Goal: Task Accomplishment & Management: Manage account settings

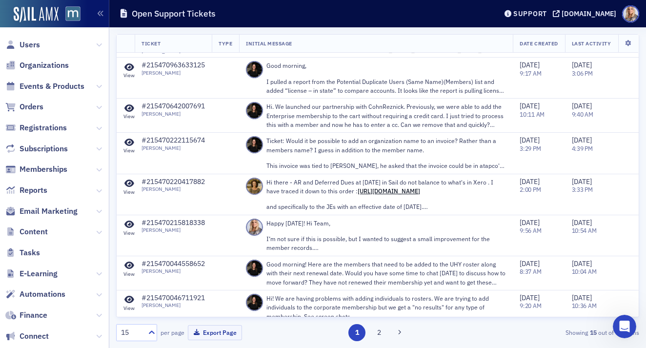
scroll to position [393, 0]
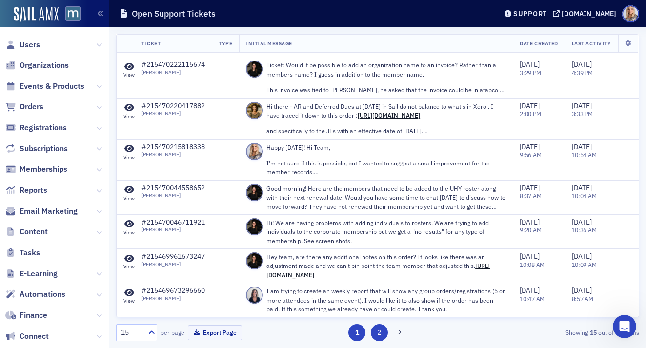
click at [380, 336] on button "2" at bounding box center [379, 332] width 17 height 17
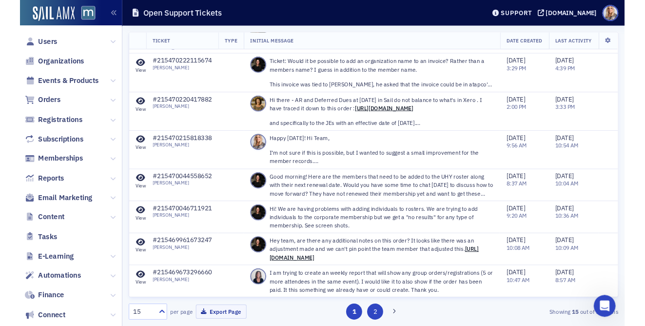
scroll to position [0, 0]
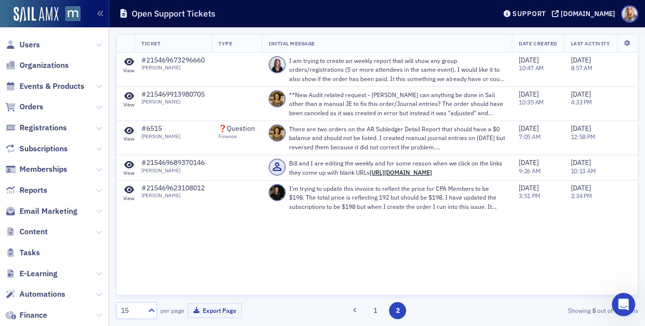
scroll to position [284, 0]
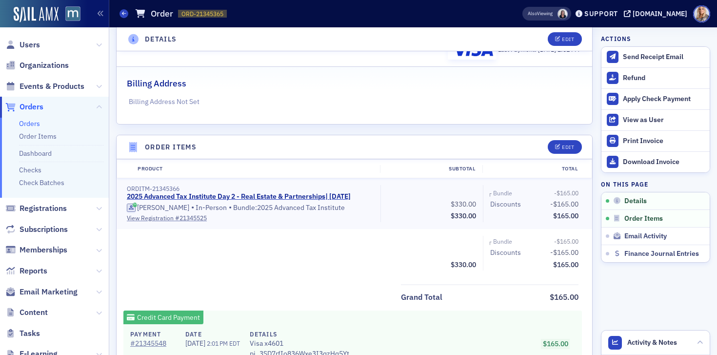
scroll to position [216, 0]
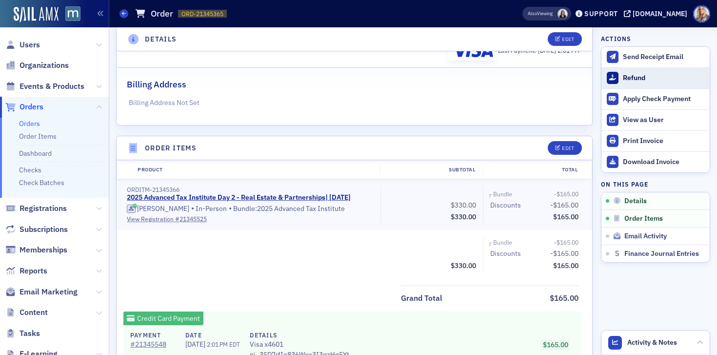
click at [621, 79] on button "Refund" at bounding box center [655, 77] width 108 height 21
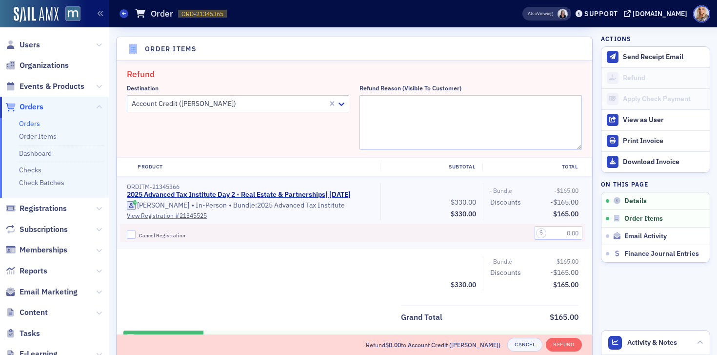
scroll to position [319, 0]
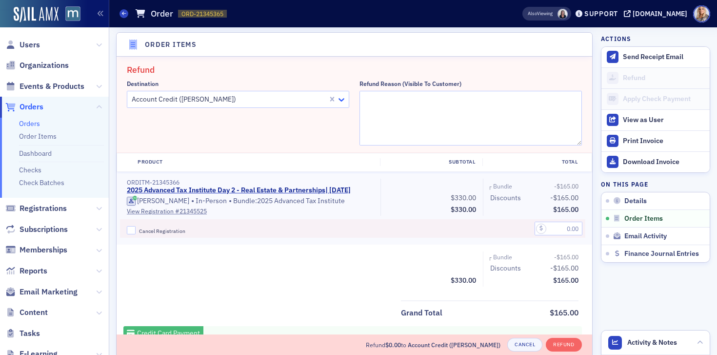
click at [341, 100] on icon at bounding box center [342, 99] width 6 height 3
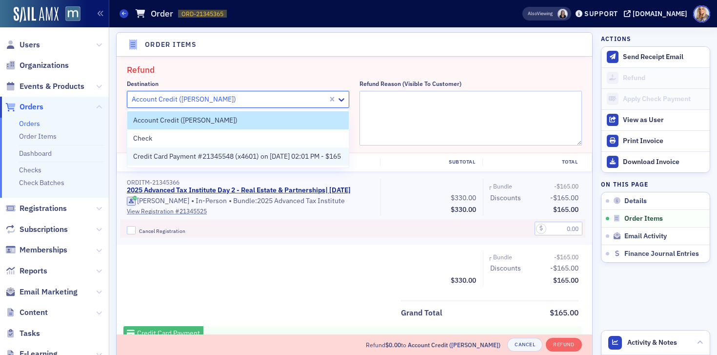
click at [337, 156] on span "Credit Card Payment #21345548 (x4601) on 9/30/2025 02:01 PM - $165" at bounding box center [237, 156] width 208 height 10
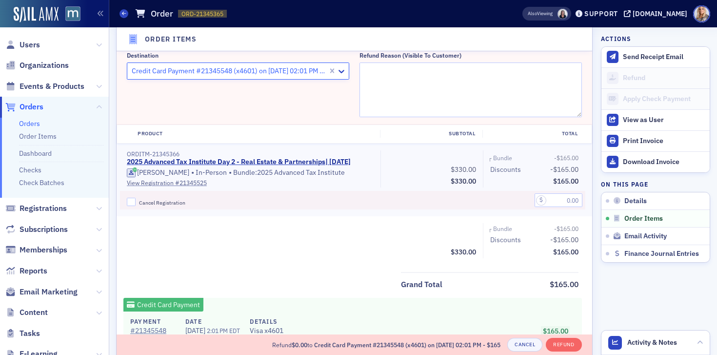
scroll to position [375, 0]
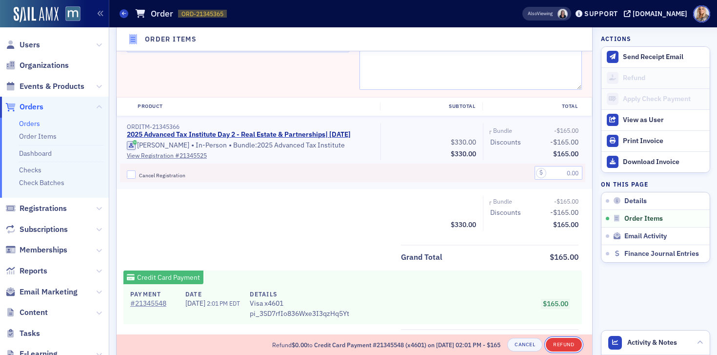
click at [559, 343] on button "Refund" at bounding box center [564, 345] width 36 height 14
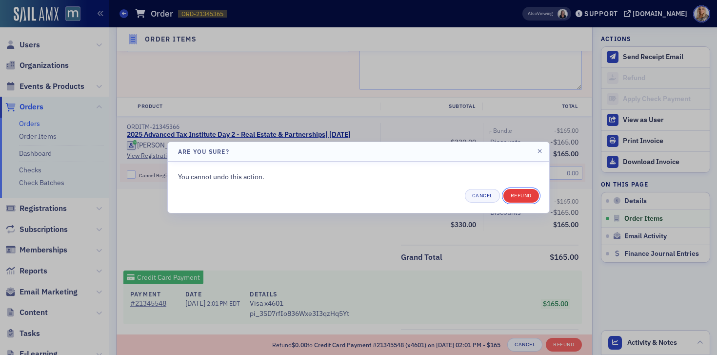
click at [524, 195] on button "Refund" at bounding box center [521, 196] width 36 height 14
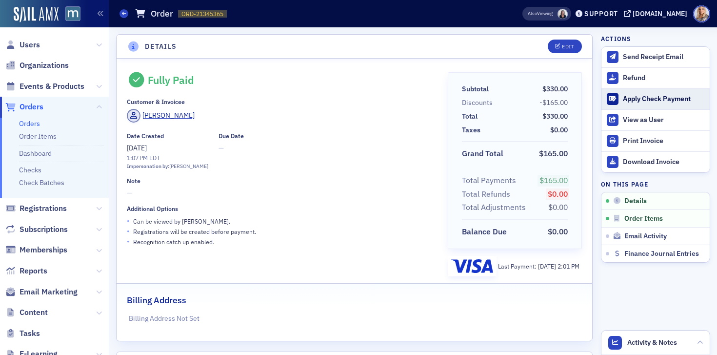
click at [635, 98] on div "Apply Check Payment" at bounding box center [664, 99] width 82 height 9
click at [559, 47] on icon "button" at bounding box center [558, 46] width 6 height 5
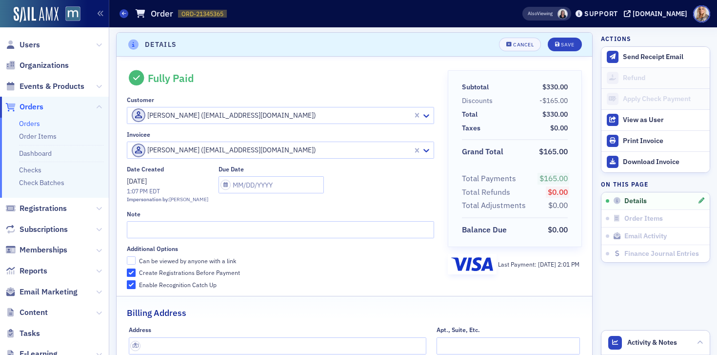
click at [519, 266] on div "Last Payment: 9/30/2025 2:01 PM" at bounding box center [538, 264] width 81 height 9
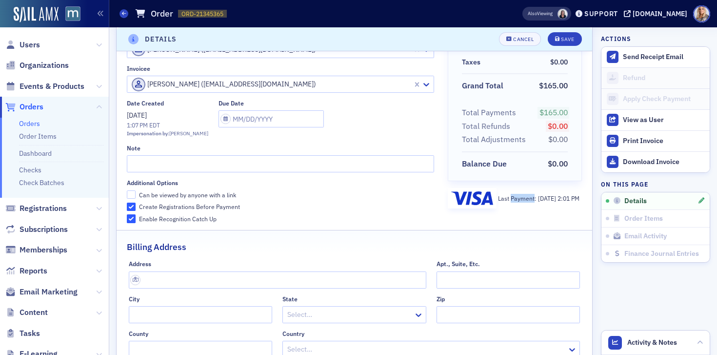
scroll to position [0, 0]
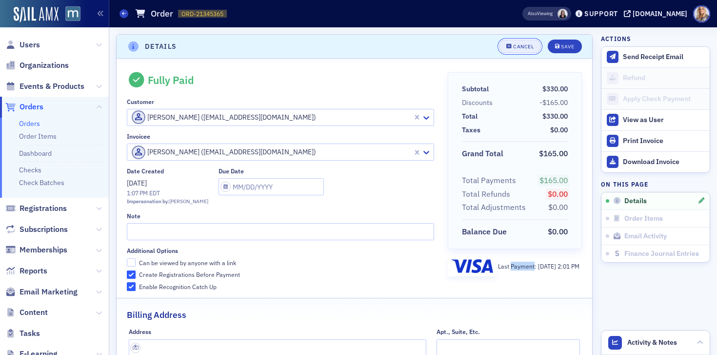
click at [529, 47] on div "Cancel" at bounding box center [523, 46] width 20 height 5
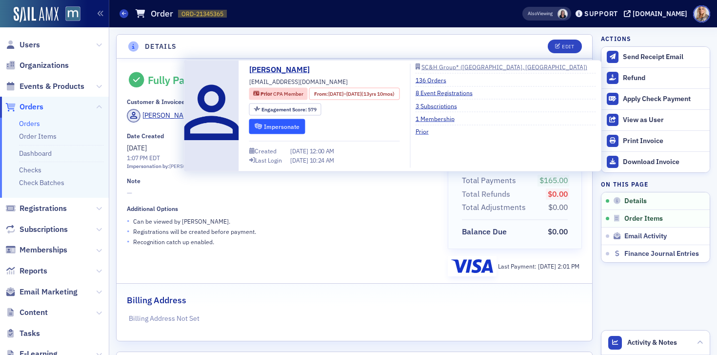
click at [257, 126] on icon "submit" at bounding box center [258, 126] width 7 height 6
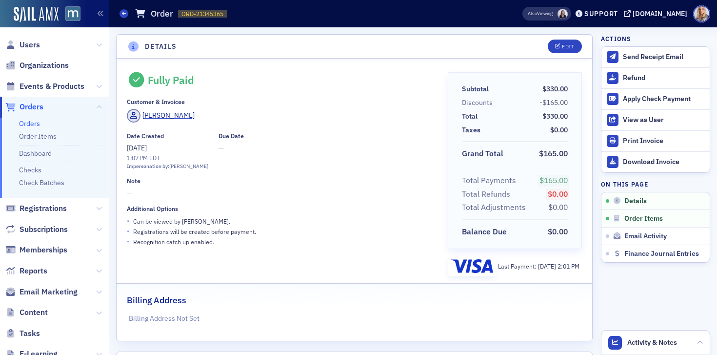
click at [397, 202] on div "Fully Paid Customer & Invoicee Teresa Morris Date Created 9/30/2025 1:07 PM EDT…" at bounding box center [280, 174] width 307 height 204
click at [632, 80] on div "Refund" at bounding box center [664, 78] width 82 height 9
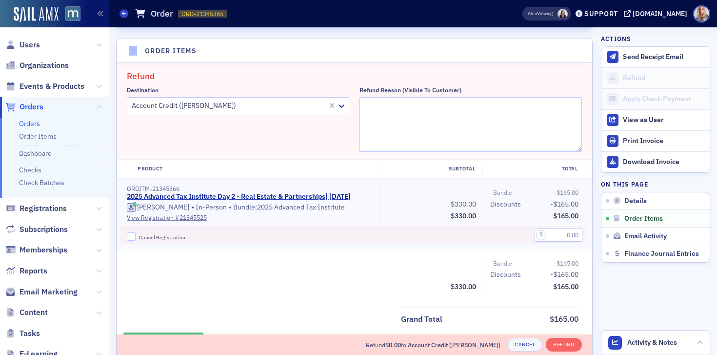
scroll to position [319, 0]
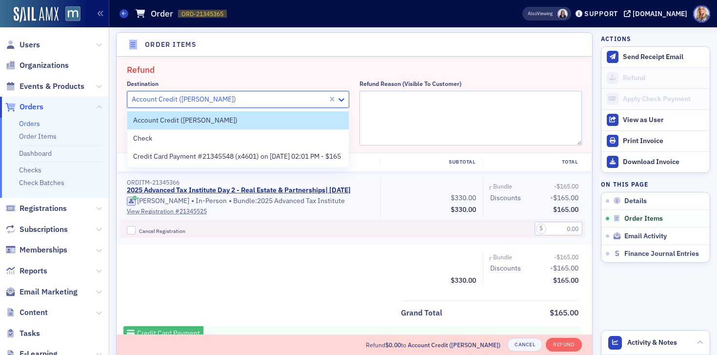
click at [343, 102] on icon at bounding box center [342, 100] width 10 height 10
click at [340, 154] on span "Credit Card Payment #21345548 (x4601) on 9/30/2025 02:01 PM - $165" at bounding box center [237, 156] width 208 height 10
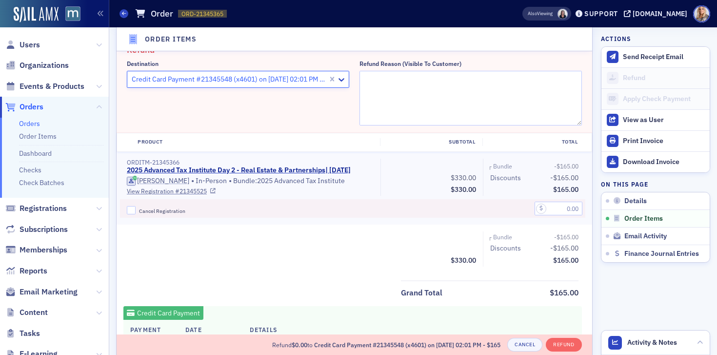
scroll to position [340, 0]
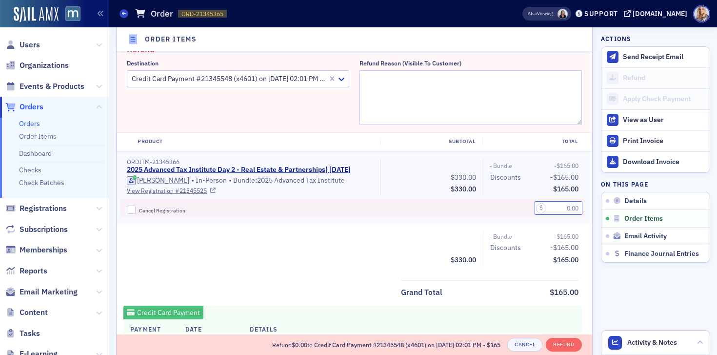
drag, startPoint x: 556, startPoint y: 218, endPoint x: 587, endPoint y: 218, distance: 30.7
click at [587, 218] on div "ORDITM-21345366 2025 Advanced Tax Institute Day 2 - Real Estate & Partnerships …" at bounding box center [355, 187] width 476 height 73
type input "165.00"
click at [284, 295] on div "Grand Total $165.00" at bounding box center [355, 290] width 476 height 20
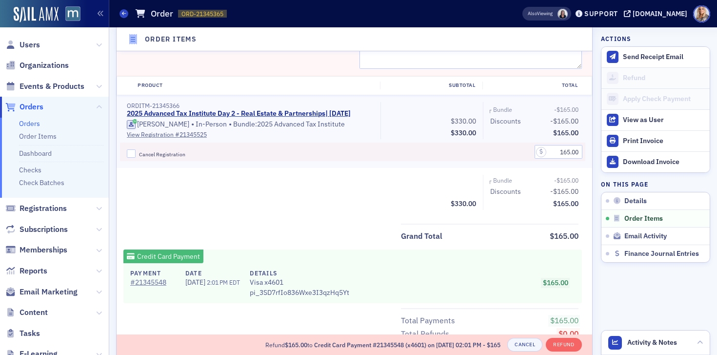
scroll to position [394, 0]
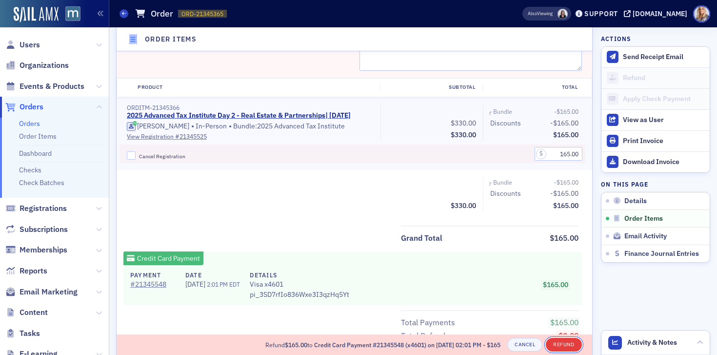
click at [561, 341] on button "Refund" at bounding box center [564, 345] width 36 height 14
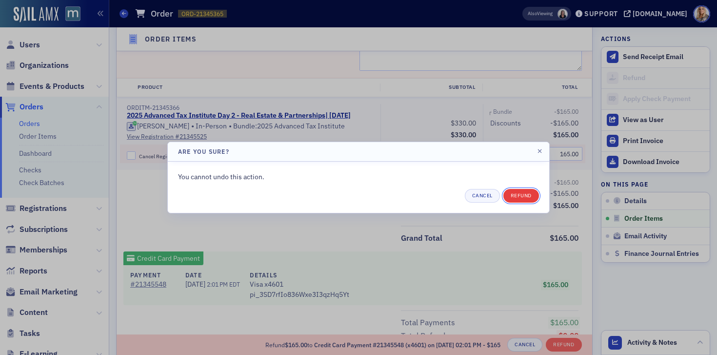
click at [530, 196] on button "Refund" at bounding box center [521, 196] width 36 height 14
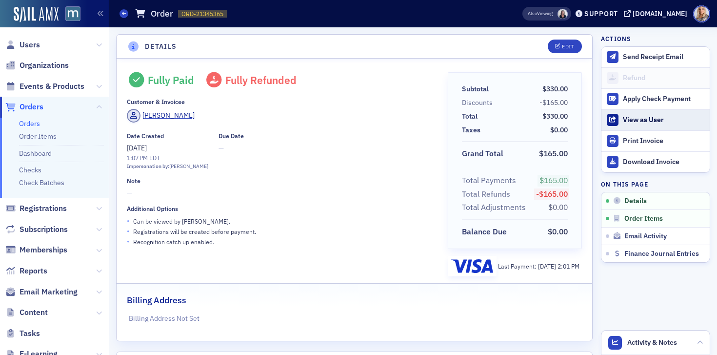
click at [634, 121] on div "View as User" at bounding box center [664, 120] width 82 height 9
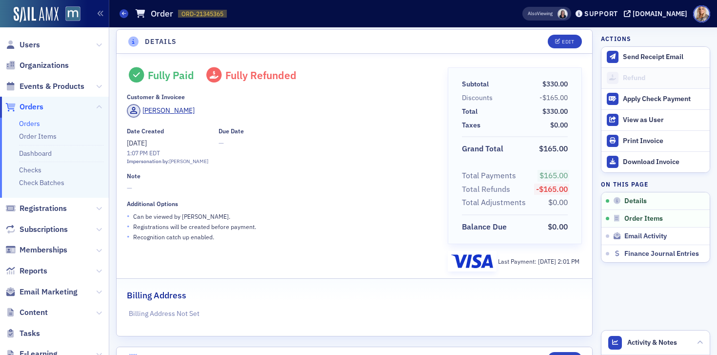
scroll to position [1, 0]
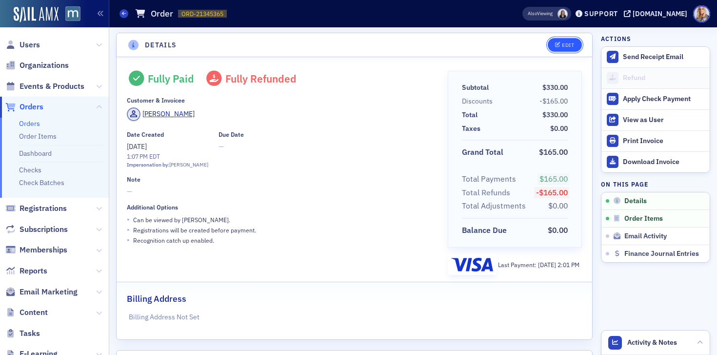
click at [562, 41] on button "Edit" at bounding box center [565, 45] width 34 height 14
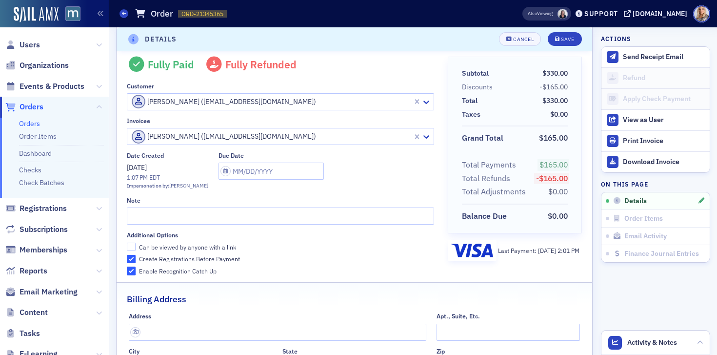
scroll to position [17, 0]
click at [469, 253] on img at bounding box center [472, 249] width 42 height 14
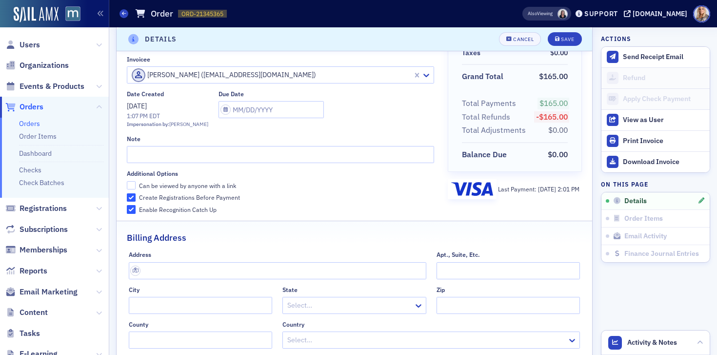
scroll to position [0, 0]
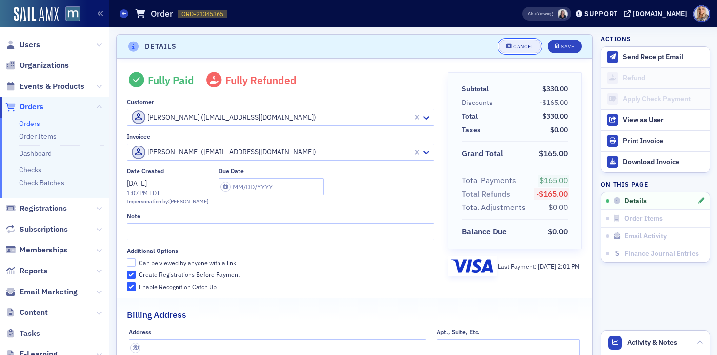
click at [520, 48] on div "Cancel" at bounding box center [523, 46] width 20 height 5
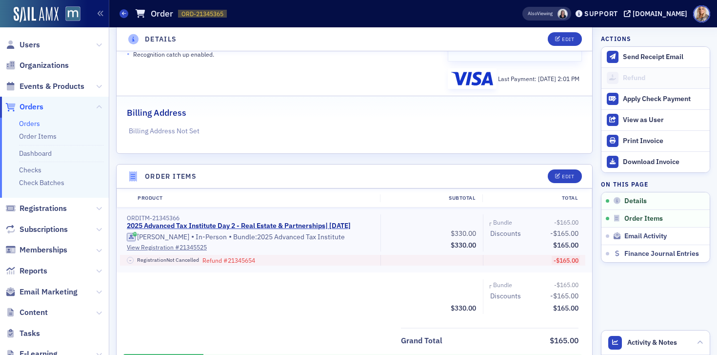
scroll to position [186, 0]
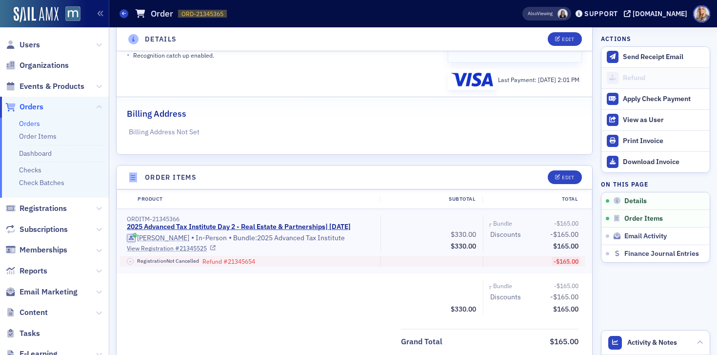
click at [197, 252] on link "View Registration # 21345525" at bounding box center [250, 247] width 247 height 9
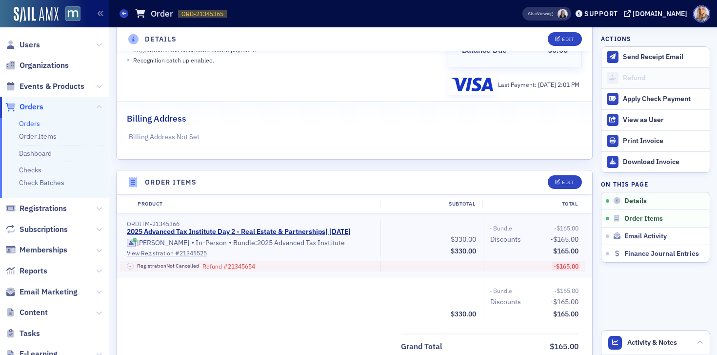
scroll to position [180, 0]
click at [558, 180] on button "Edit" at bounding box center [565, 183] width 34 height 14
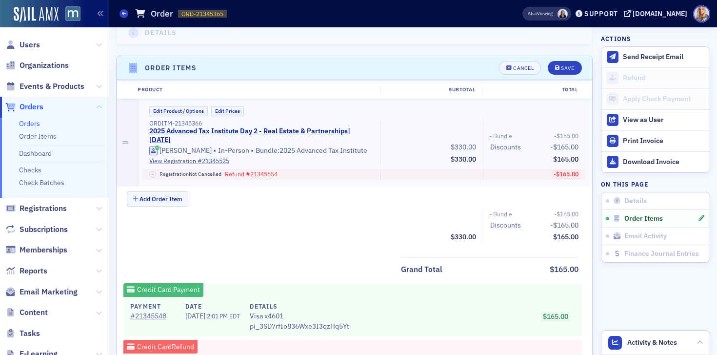
scroll to position [295, 0]
click at [618, 13] on div "Support" at bounding box center [601, 13] width 34 height 9
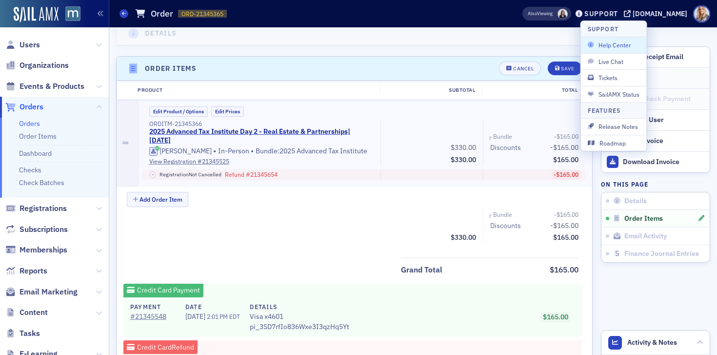
click at [619, 44] on span "Help Center" at bounding box center [614, 44] width 52 height 9
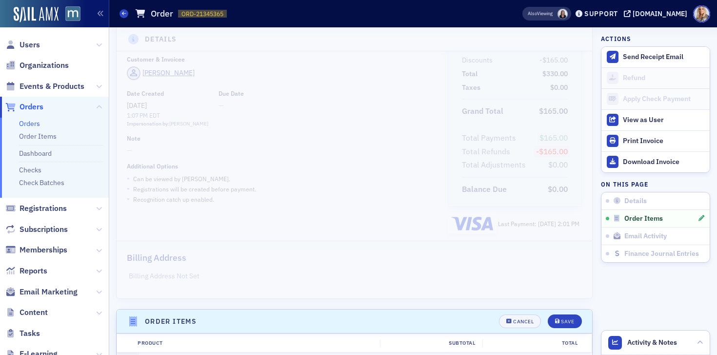
scroll to position [0, 0]
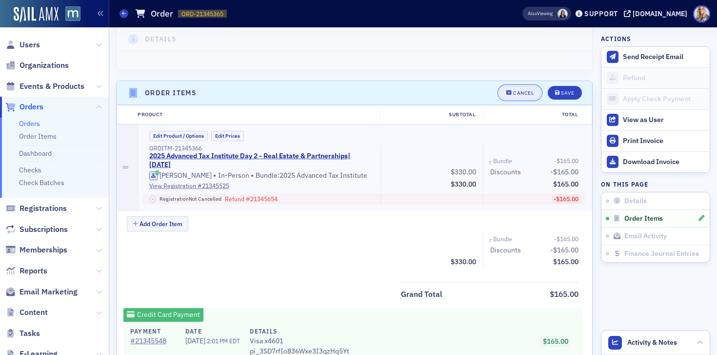
click at [534, 88] on button "Cancel" at bounding box center [520, 93] width 42 height 14
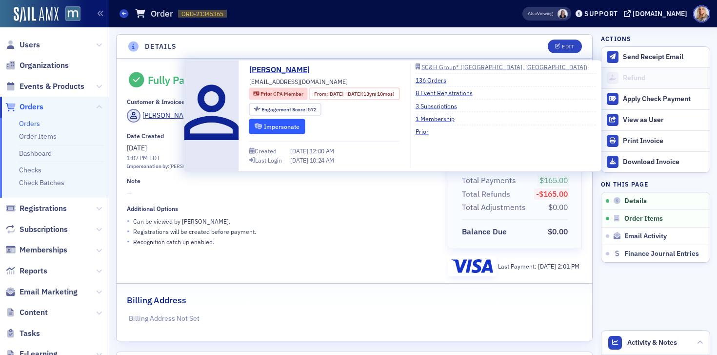
click at [266, 127] on button "Impersonate" at bounding box center [277, 126] width 56 height 15
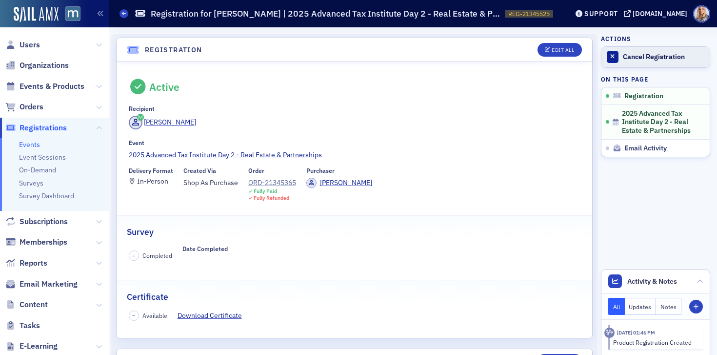
click at [680, 58] on div "Cancel Registration" at bounding box center [664, 57] width 82 height 9
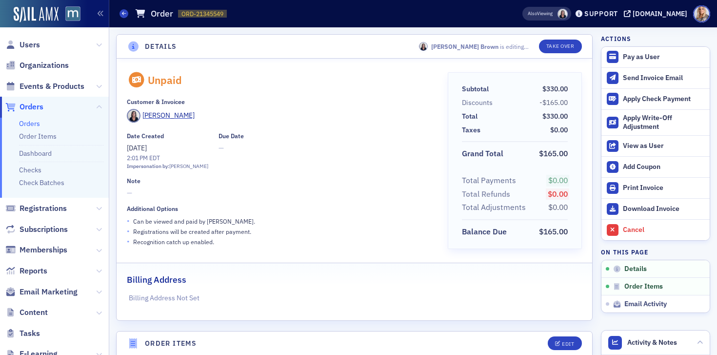
click at [514, 284] on div "Billing Address" at bounding box center [354, 274] width 455 height 23
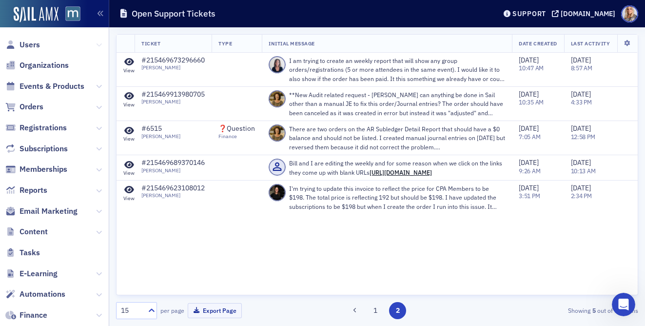
scroll to position [284, 0]
click at [99, 45] on icon at bounding box center [99, 45] width 6 height 6
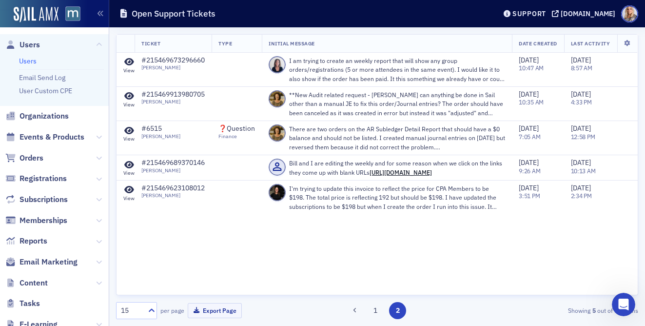
click at [22, 60] on link "Users" at bounding box center [28, 61] width 18 height 9
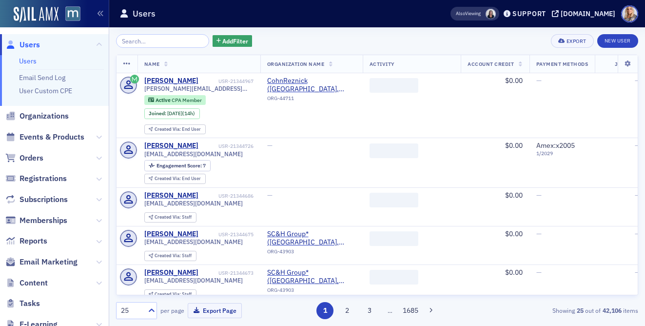
click at [122, 41] on input "search" at bounding box center [162, 41] width 93 height 14
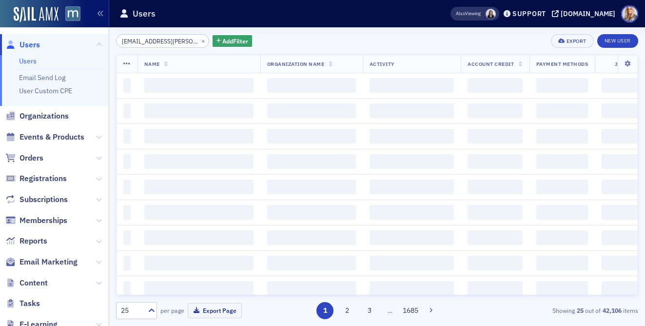
scroll to position [0, 1]
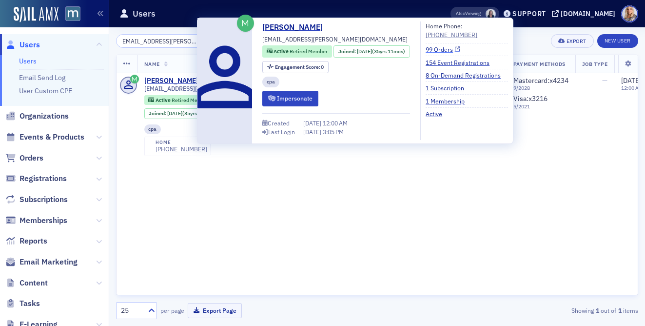
type input "[EMAIL_ADDRESS][PERSON_NAME][DOMAIN_NAME]"
click at [459, 50] on link "99 Orders" at bounding box center [443, 49] width 35 height 9
click at [452, 52] on link "99 Orders" at bounding box center [443, 49] width 35 height 9
click at [451, 63] on link "154 Event Registrations" at bounding box center [461, 62] width 71 height 9
click at [451, 50] on link "99 Orders" at bounding box center [443, 49] width 35 height 9
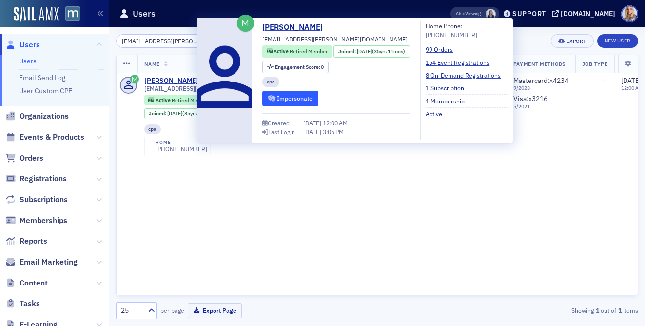
click at [301, 94] on button "Impersonate" at bounding box center [290, 98] width 56 height 15
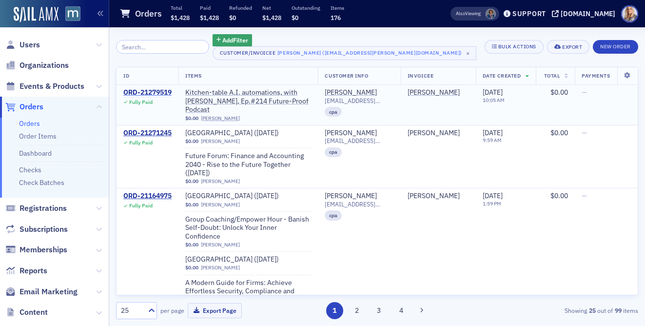
click at [168, 93] on div "ORD-21279519" at bounding box center [147, 92] width 48 height 9
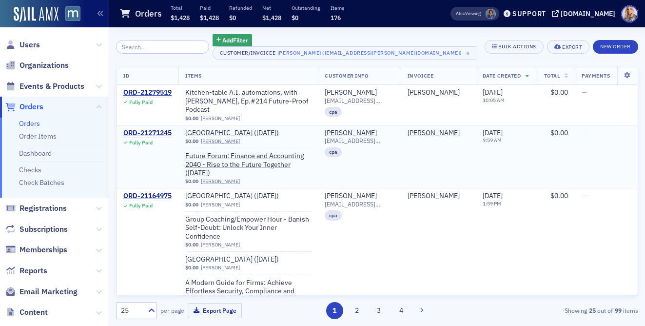
click at [373, 185] on td "MaryBeth Kepler mb.kepler@comcast.net cpa" at bounding box center [359, 156] width 82 height 63
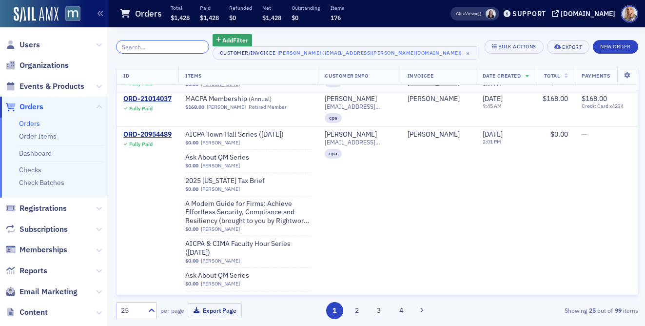
scroll to position [287, 0]
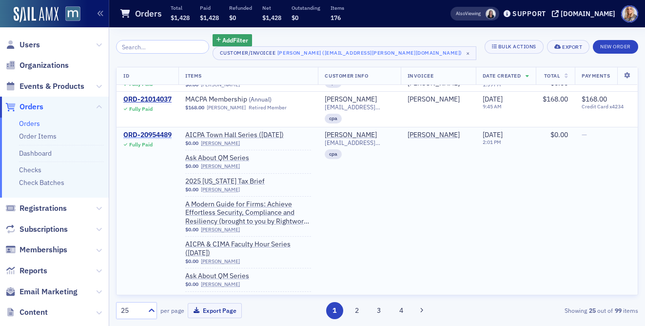
click at [150, 133] on div "ORD-20954489" at bounding box center [147, 135] width 48 height 9
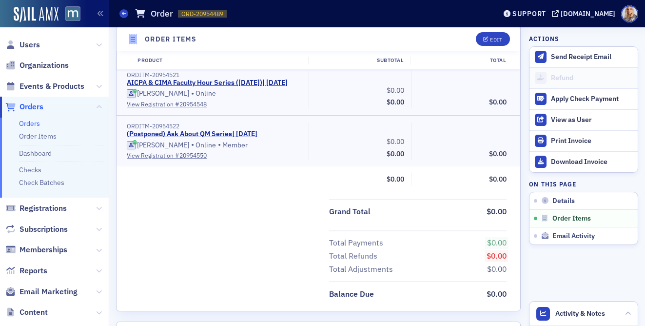
scroll to position [686, 0]
click at [497, 39] on div "Edit" at bounding box center [496, 39] width 12 height 5
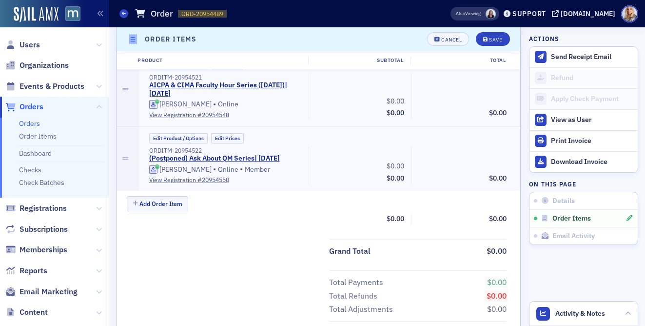
scroll to position [800, 0]
click at [208, 185] on link "View Registration # 20954550" at bounding box center [225, 180] width 153 height 9
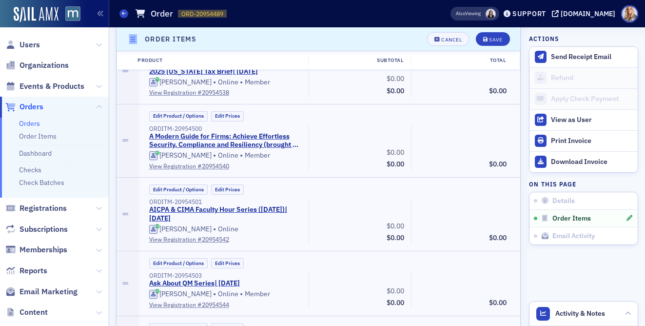
scroll to position [0, 0]
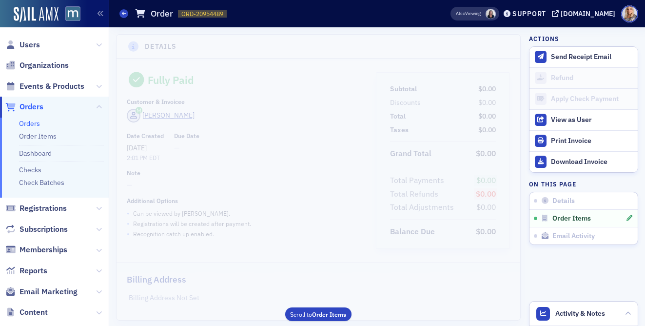
click at [429, 289] on fieldset "Billing Address Billing Address Not Set" at bounding box center [319, 284] width 404 height 44
click at [310, 312] on button "Scroll to Order Items" at bounding box center [318, 314] width 66 height 14
click at [309, 311] on button "Scroll to Order Items" at bounding box center [318, 314] width 66 height 14
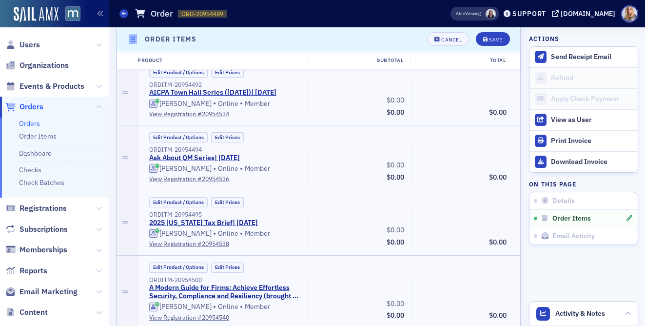
scroll to position [313, 0]
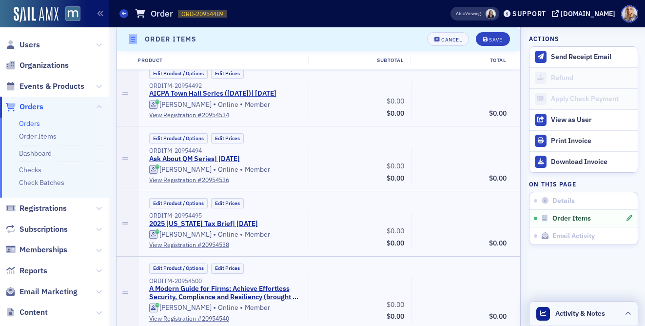
click at [575, 313] on span "Activity & Notes" at bounding box center [581, 313] width 50 height 10
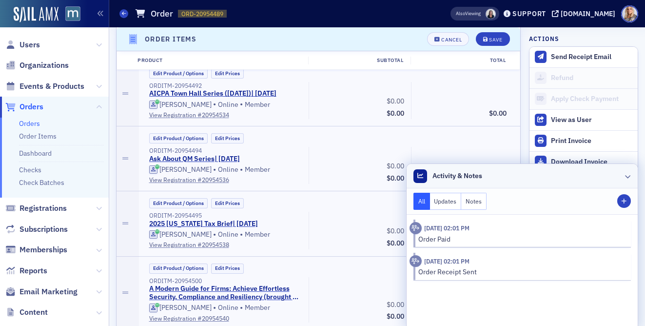
click at [628, 180] on div at bounding box center [628, 176] width 6 height 10
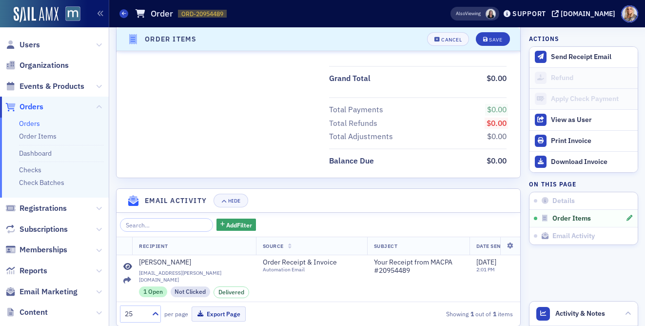
scroll to position [994, 0]
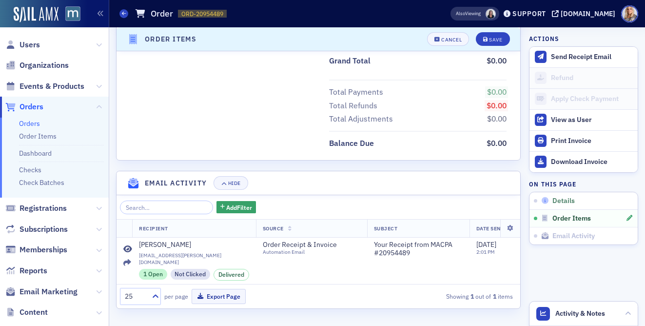
click at [578, 202] on div "Details" at bounding box center [587, 201] width 93 height 9
click at [567, 202] on span "Details" at bounding box center [564, 201] width 22 height 9
click at [556, 237] on span "Email Activity" at bounding box center [574, 236] width 42 height 9
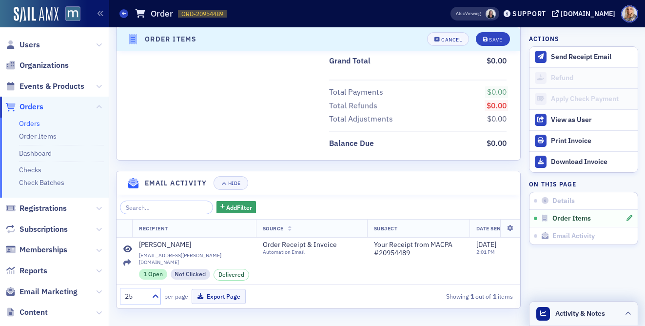
click at [626, 312] on icon at bounding box center [628, 314] width 6 height 6
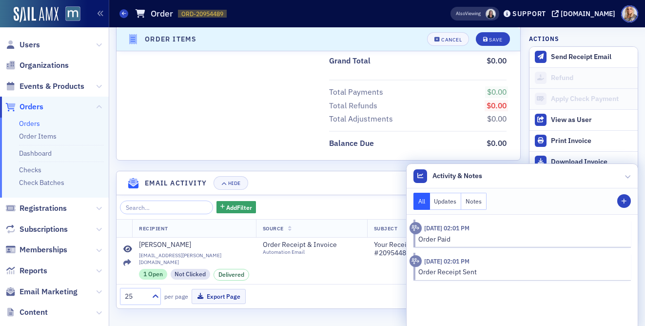
click at [447, 204] on button "Updates" at bounding box center [446, 201] width 32 height 17
click at [480, 203] on button "Notes" at bounding box center [473, 201] width 25 height 17
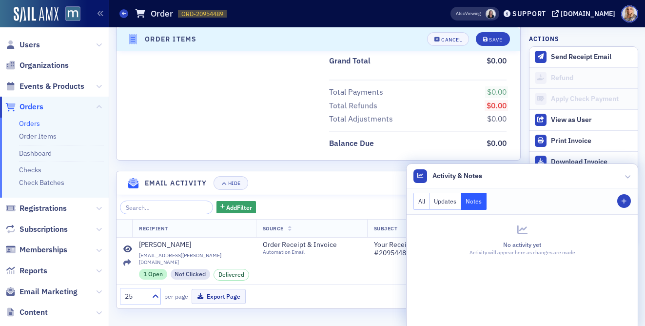
click at [421, 199] on button "All" at bounding box center [422, 201] width 17 height 17
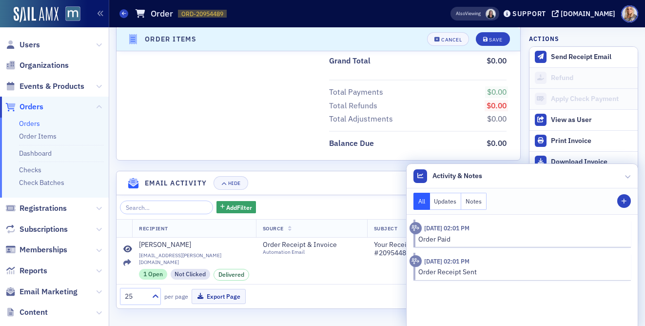
click at [323, 193] on header "Email Activity Hide" at bounding box center [319, 183] width 404 height 24
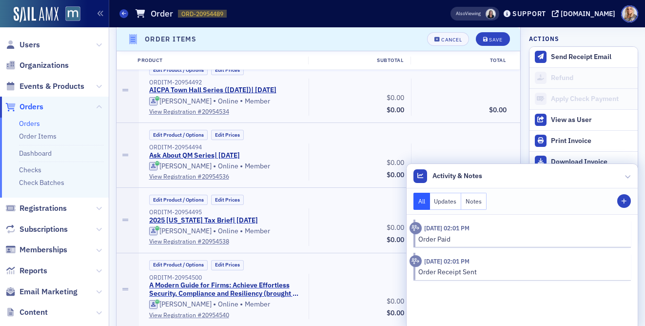
scroll to position [316, 0]
click at [38, 208] on span "Registrations" at bounding box center [43, 208] width 47 height 11
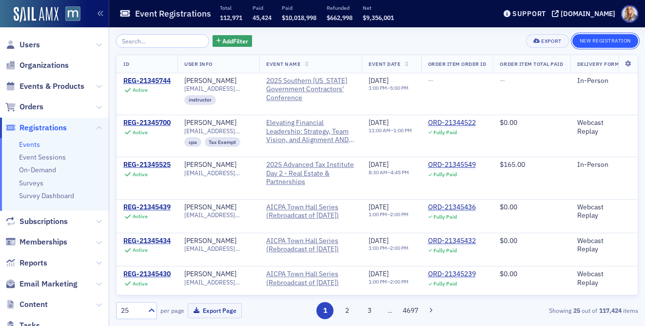
click at [602, 42] on button "New Registration" at bounding box center [606, 41] width 66 height 14
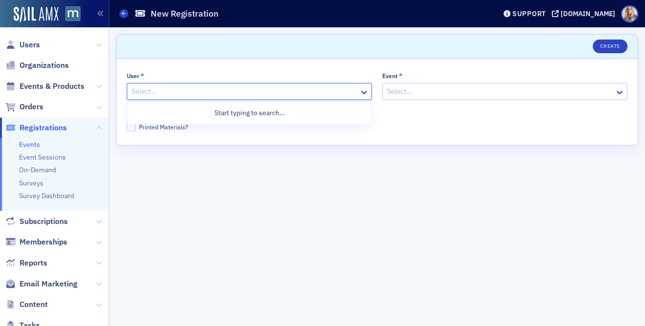
click at [264, 93] on div at bounding box center [245, 91] width 228 height 12
click at [243, 92] on div at bounding box center [245, 91] width 228 height 12
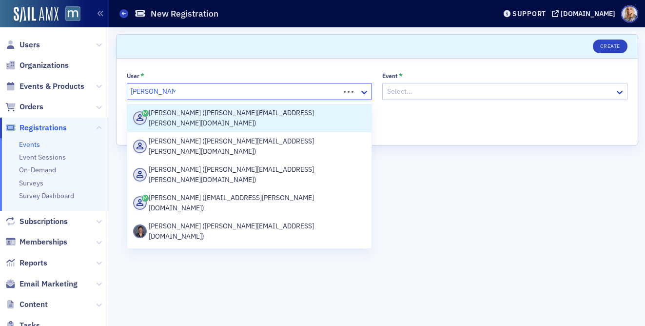
type input "Marybeth keble"
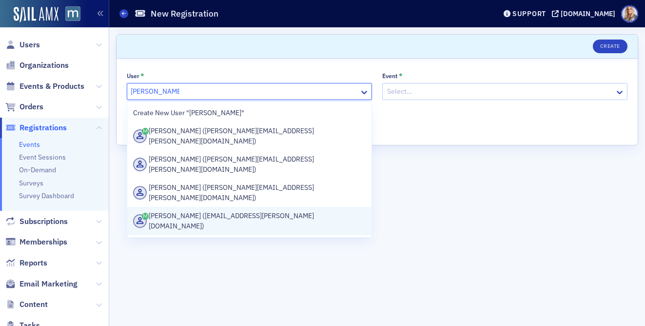
click at [290, 211] on div "MaryBeth Kepler (mb.kepler@comcast.net)" at bounding box center [249, 221] width 233 height 20
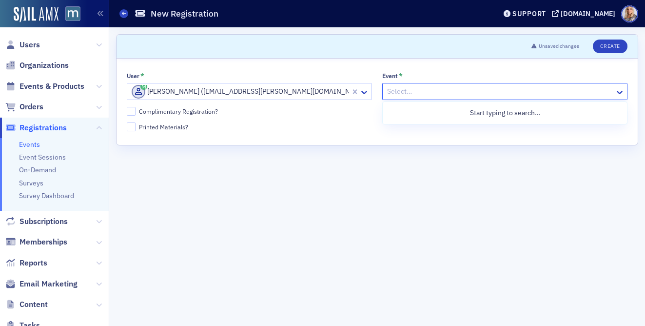
click at [445, 89] on div at bounding box center [500, 91] width 228 height 12
click at [148, 48] on header "Unsaved changes Create" at bounding box center [377, 47] width 521 height 24
click at [413, 89] on div at bounding box center [500, 91] width 228 height 12
paste input "Ask About QM Series"
type input "Ask About QM Series"
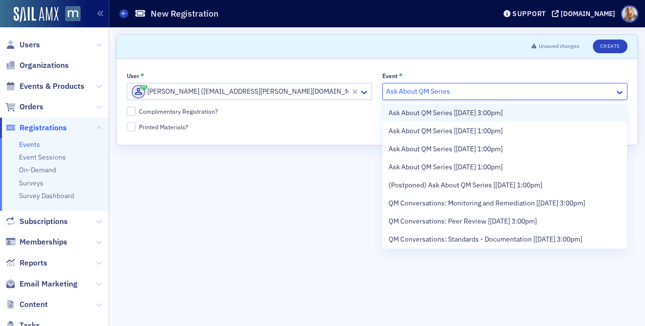
click at [413, 115] on span "Ask About QM Series [10/3/2025 3:00pm]" at bounding box center [446, 113] width 114 height 10
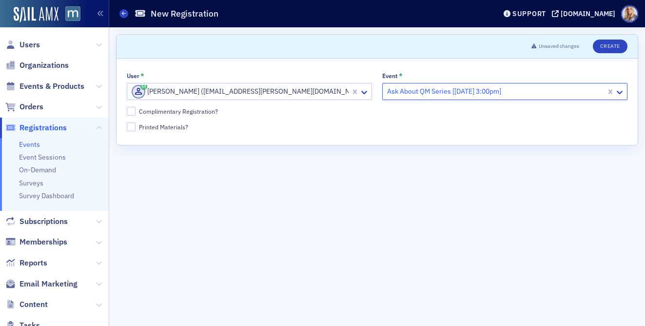
click at [282, 115] on label "Complimentary Registration?" at bounding box center [377, 111] width 501 height 9
click at [136, 115] on input "Complimentary Registration?" at bounding box center [131, 111] width 9 height 9
checkbox input "true"
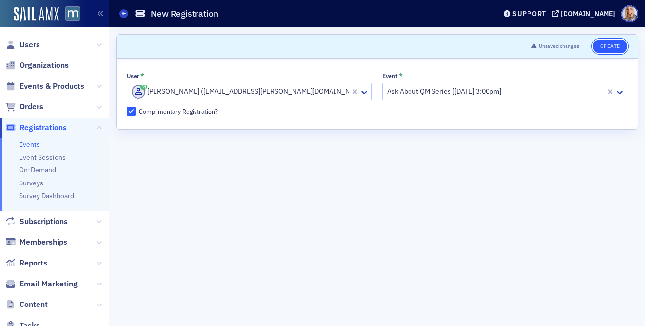
click at [615, 46] on button "Create" at bounding box center [610, 47] width 35 height 14
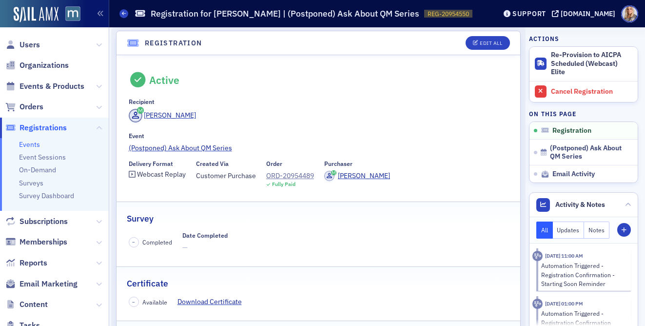
scroll to position [8, 0]
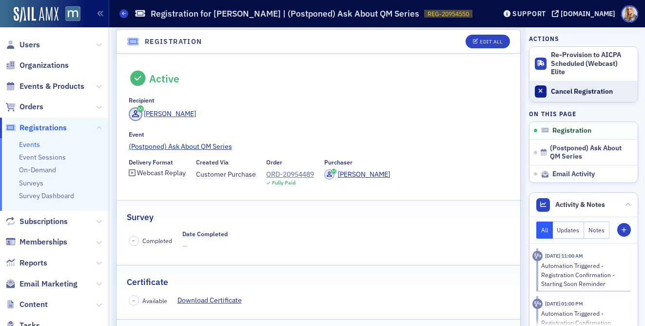
click at [589, 92] on div "Cancel Registration" at bounding box center [592, 91] width 82 height 9
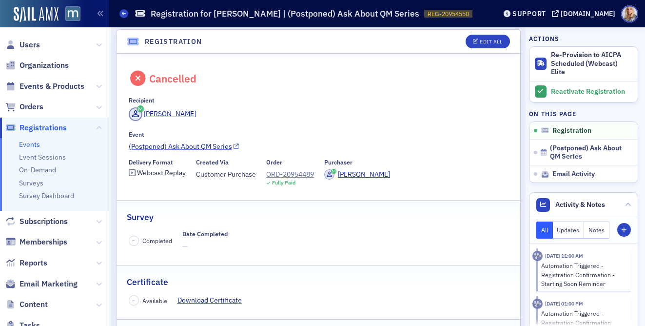
scroll to position [0, 0]
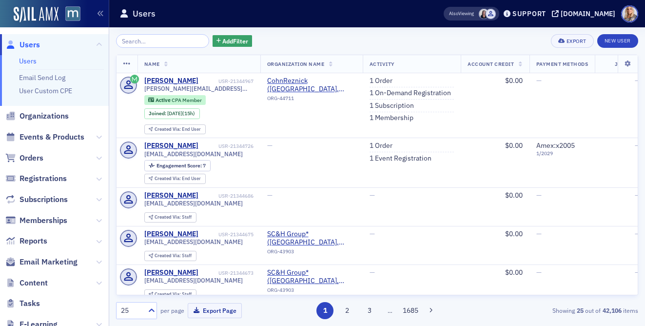
click at [135, 41] on input "search" at bounding box center [162, 41] width 93 height 14
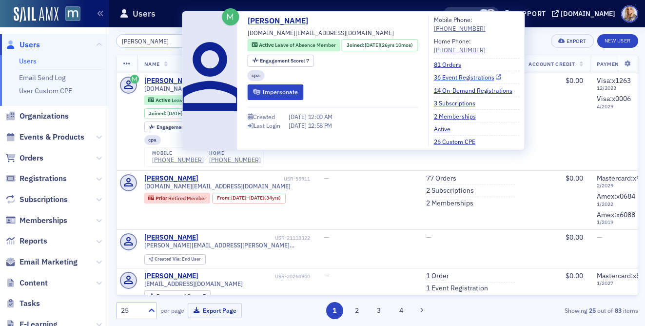
type input "Natalie Feld"
click at [456, 78] on link "36 Event Registrations" at bounding box center [468, 77] width 68 height 9
click at [456, 76] on link "36 Event Registrations" at bounding box center [468, 77] width 68 height 9
click at [465, 63] on link "81 Orders" at bounding box center [451, 64] width 35 height 9
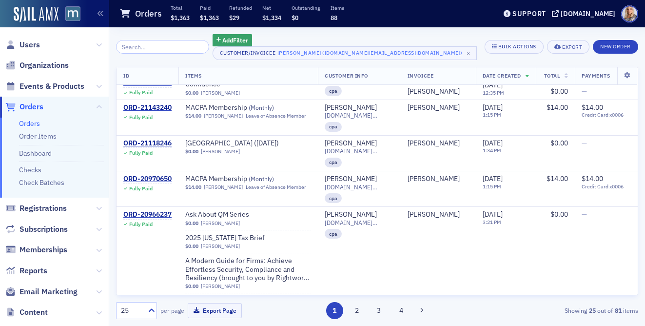
scroll to position [324, 0]
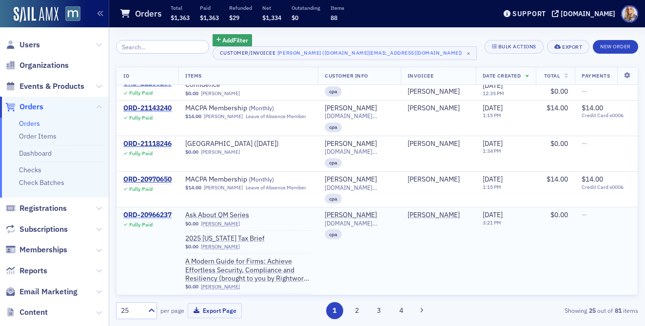
click at [162, 214] on div "ORD-20966237" at bounding box center [147, 215] width 48 height 9
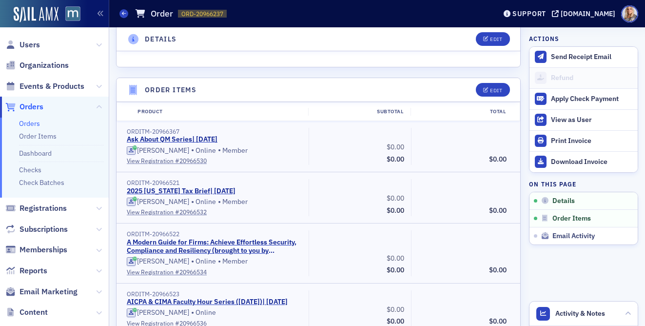
scroll to position [251, 0]
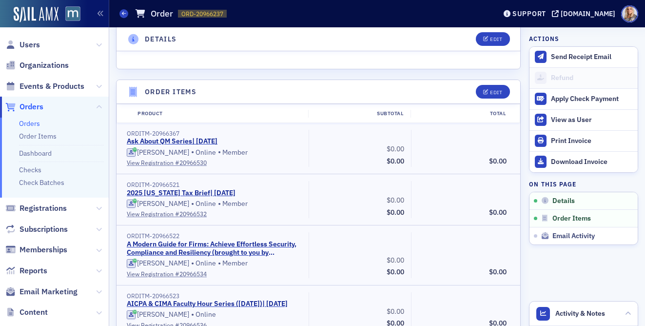
click at [345, 248] on div "$0.00 Subtotal $0.00" at bounding box center [360, 255] width 102 height 46
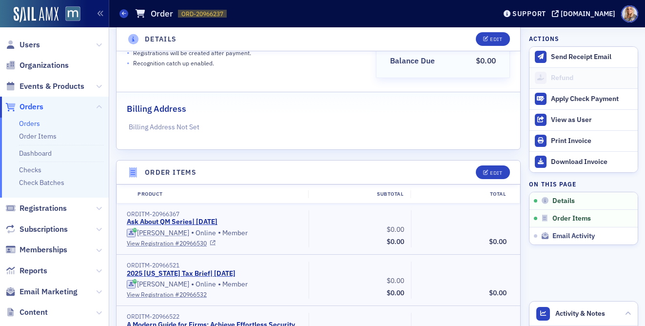
scroll to position [180, 0]
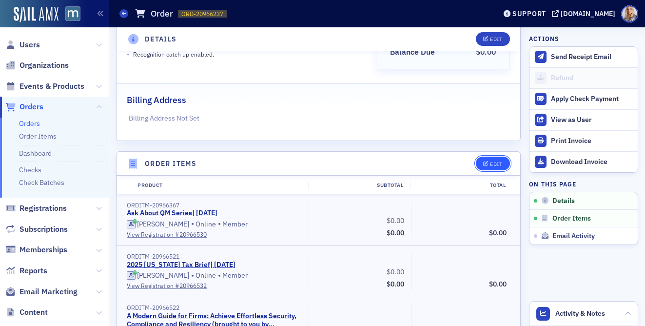
click at [493, 162] on div "Edit" at bounding box center [496, 163] width 12 height 5
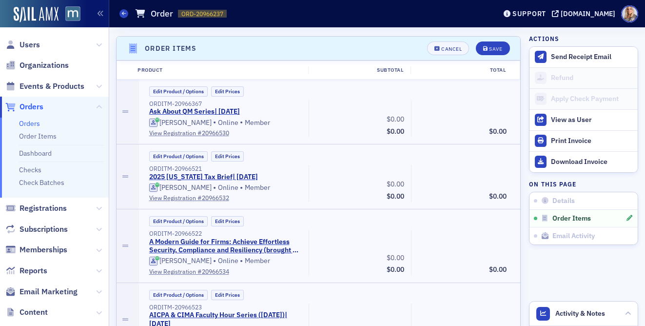
scroll to position [299, 0]
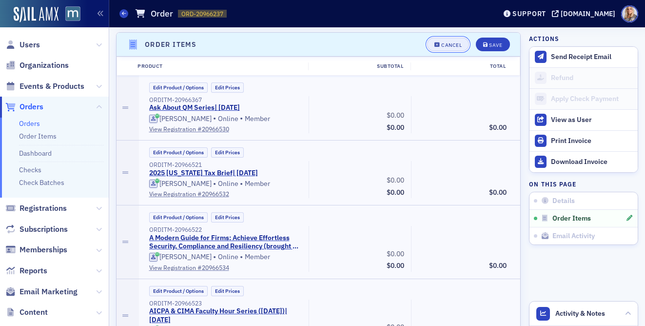
click at [456, 45] on div "Cancel" at bounding box center [451, 44] width 20 height 5
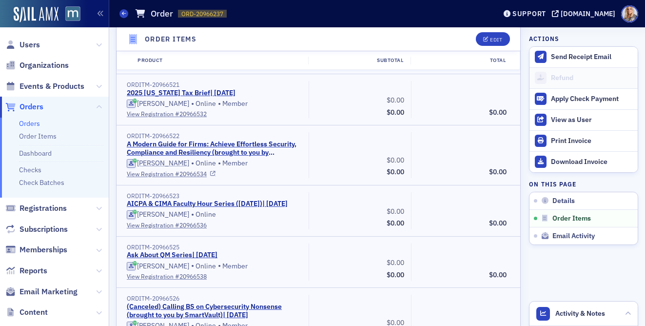
scroll to position [349, 0]
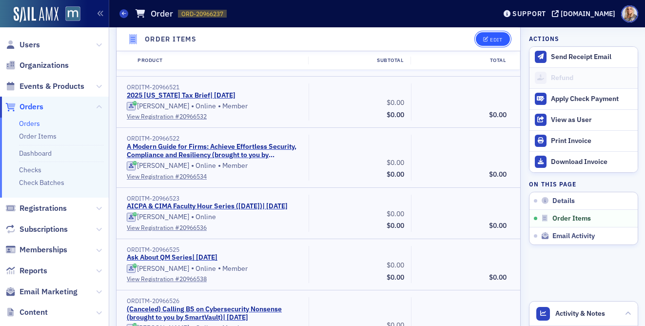
click at [492, 40] on div "Edit" at bounding box center [496, 39] width 12 height 5
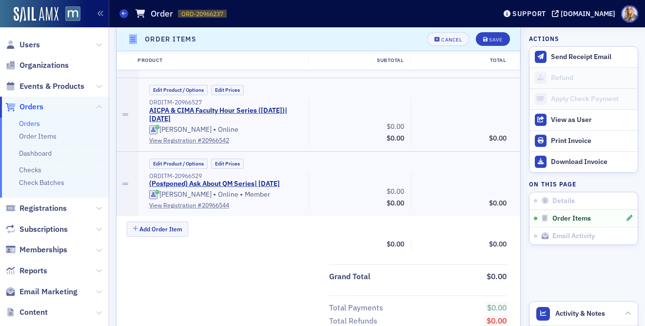
scroll to position [720, 0]
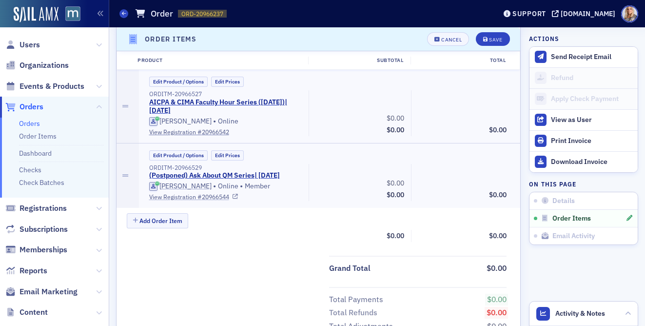
click at [211, 197] on link "View Registration # 20966544" at bounding box center [225, 196] width 153 height 9
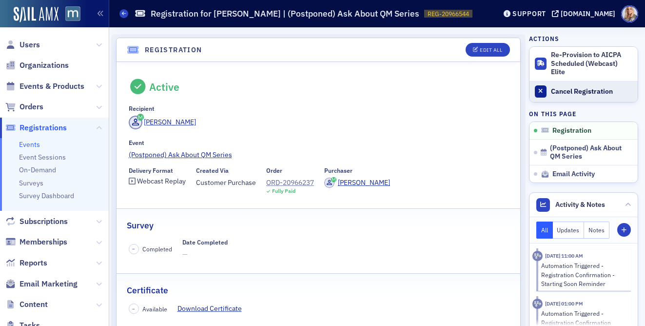
click at [560, 93] on div "Cancel Registration" at bounding box center [592, 91] width 82 height 9
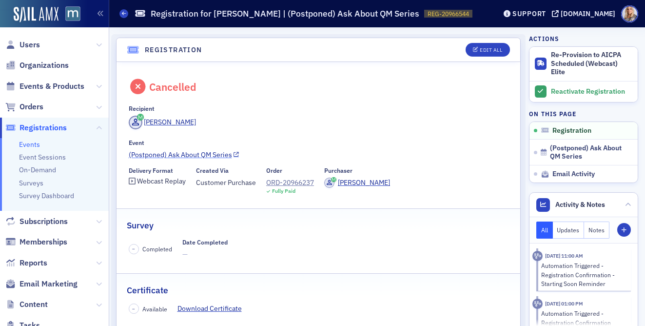
click at [414, 159] on link "(Postponed) Ask About QM Series" at bounding box center [319, 155] width 380 height 10
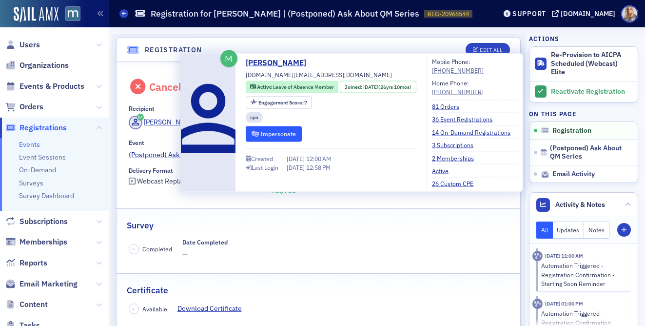
click at [285, 134] on button "Impersonate" at bounding box center [274, 133] width 56 height 15
click at [293, 131] on button "Impersonate" at bounding box center [274, 133] width 56 height 15
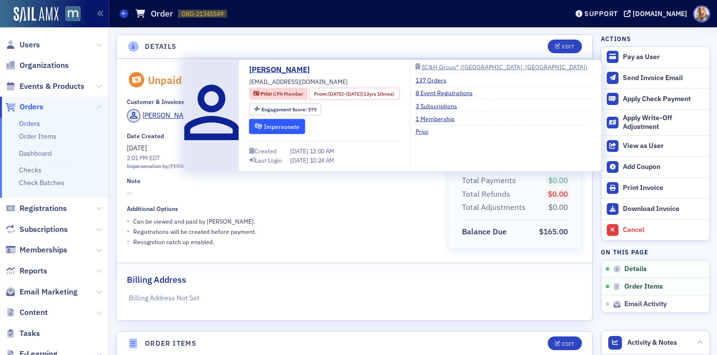
click at [272, 126] on button "Impersonate" at bounding box center [277, 126] width 56 height 15
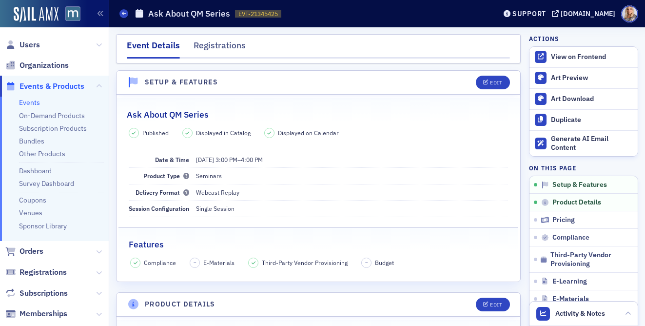
click at [351, 221] on div "Published Displayed in Catalog Displayed on Calendar Date & Time 10/3/2025 3:00…" at bounding box center [319, 198] width 404 height 140
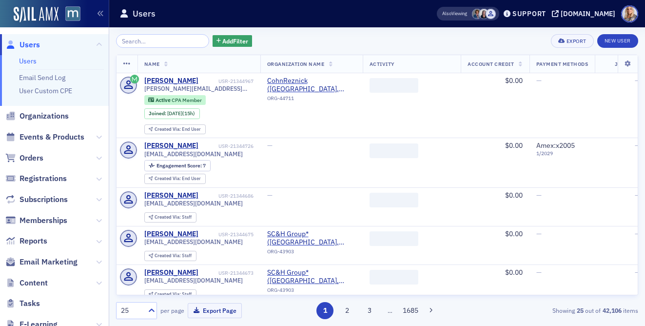
click at [31, 60] on link "Users" at bounding box center [28, 61] width 18 height 9
click at [134, 42] on input "search" at bounding box center [162, 41] width 93 height 14
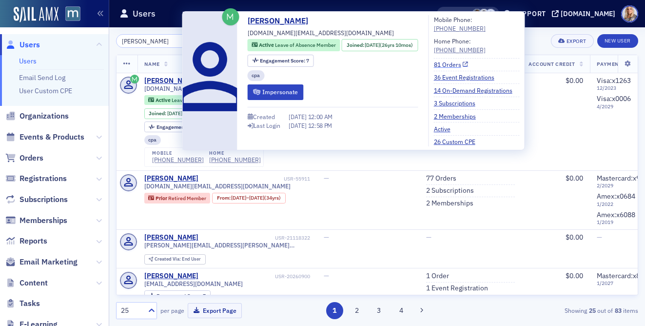
type input "Natalie Feld"
click at [458, 63] on link "81 Orders" at bounding box center [451, 64] width 35 height 9
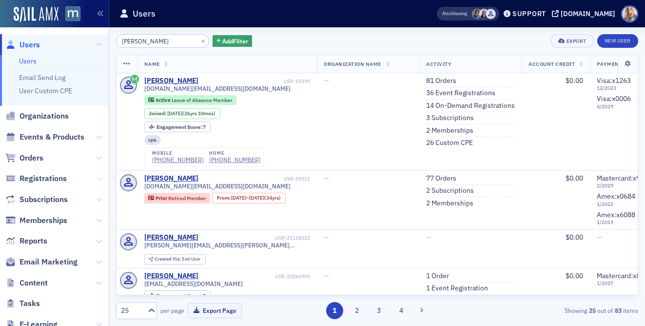
click at [98, 178] on icon at bounding box center [99, 179] width 6 height 6
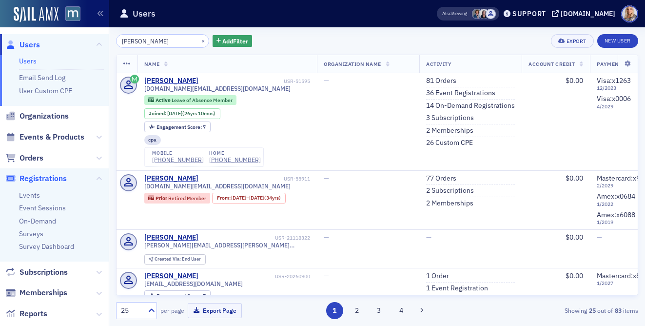
click at [31, 179] on span "Registrations" at bounding box center [43, 178] width 47 height 11
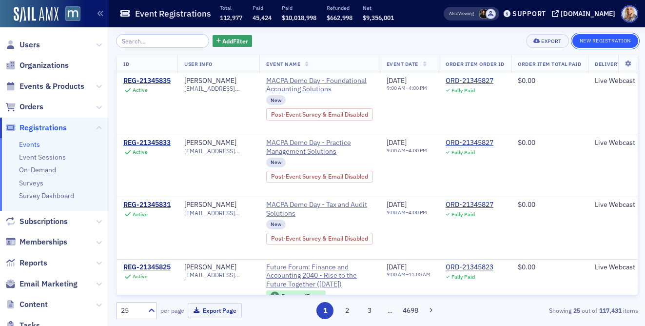
click at [598, 41] on button "New Registration" at bounding box center [606, 41] width 66 height 14
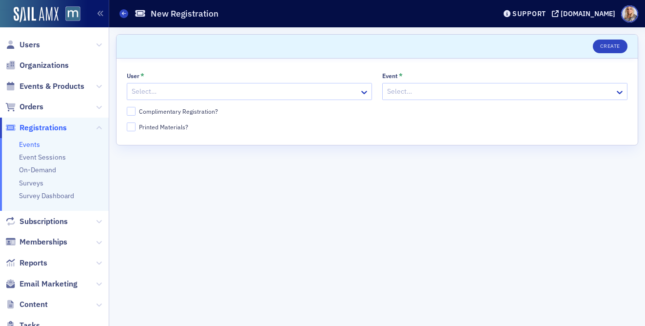
click at [225, 92] on div at bounding box center [245, 91] width 228 height 12
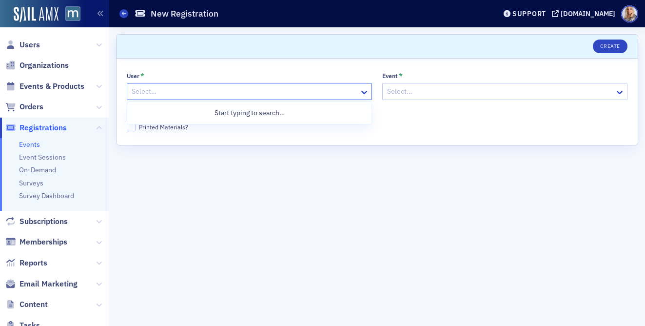
paste input "nataliecpa.email@gmail.com"
type input "nataliecpa.email@gmail.com"
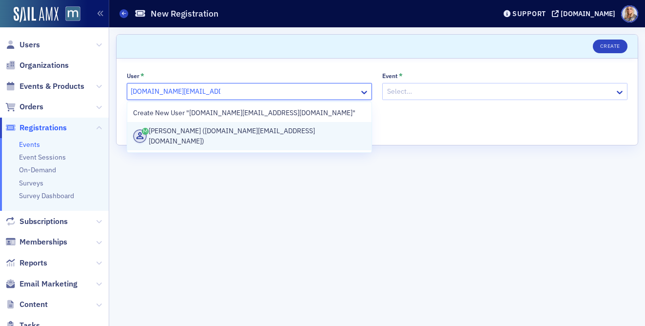
click at [236, 133] on div "Natalie Feld (nataliecpa.email@gmail.com)" at bounding box center [249, 136] width 233 height 20
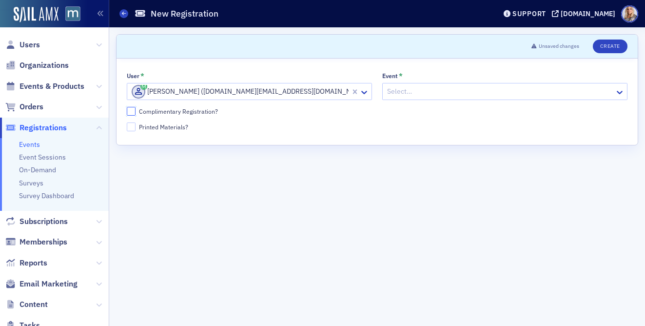
click at [131, 107] on input "Complimentary Registration?" at bounding box center [131, 111] width 9 height 9
checkbox input "true"
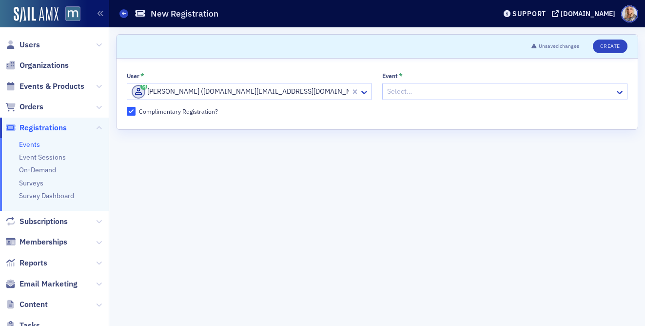
click at [405, 94] on div at bounding box center [500, 91] width 228 height 12
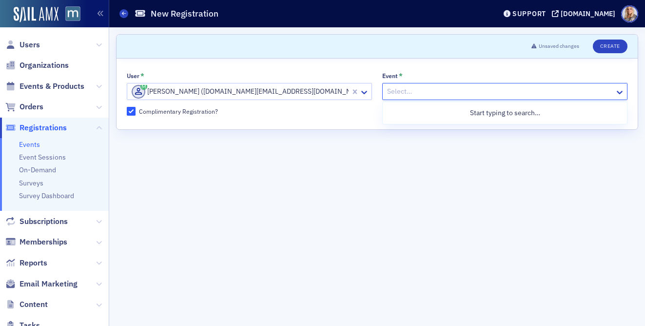
click at [403, 91] on div at bounding box center [500, 91] width 228 height 12
paste input "Ask About QM Serie"
type input "Ask About QM Serie"
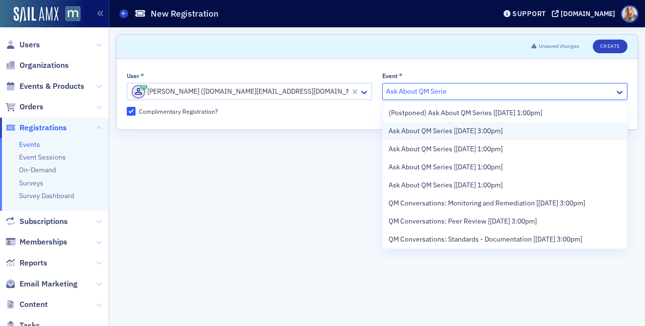
click at [417, 130] on span "Ask About QM Series [10/3/2025 3:00pm]" at bounding box center [446, 131] width 114 height 10
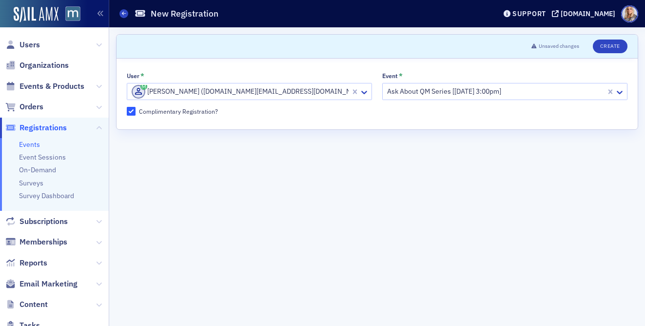
click at [438, 120] on div "User * Natalie Feld (nataliecpa.email@gmail.com) Event * Ask About QM Series [1…" at bounding box center [377, 94] width 521 height 71
click at [612, 48] on button "Create" at bounding box center [610, 47] width 35 height 14
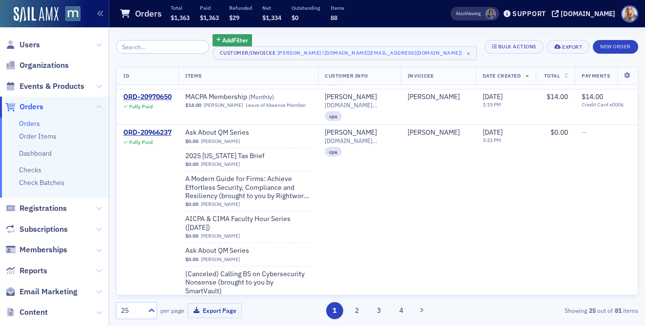
scroll to position [407, 0]
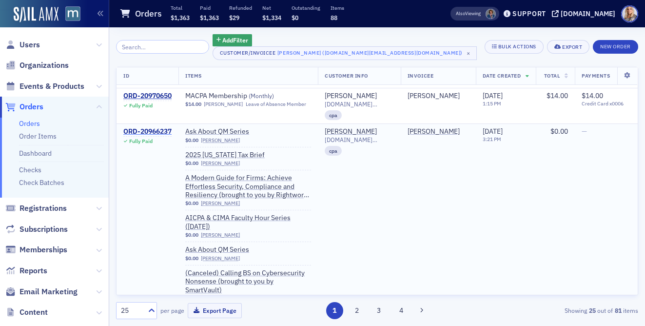
click at [167, 132] on div "ORD-20966237" at bounding box center [147, 131] width 48 height 9
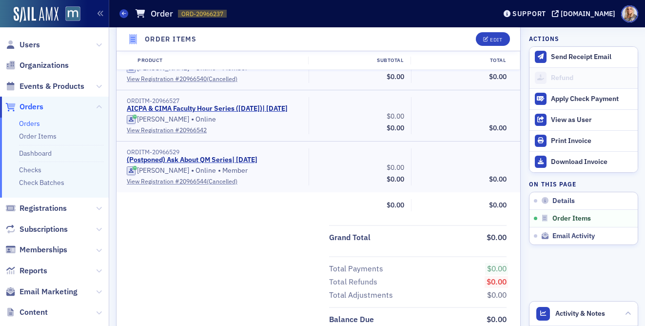
scroll to position [608, 0]
click at [493, 38] on div "Edit" at bounding box center [496, 39] width 12 height 5
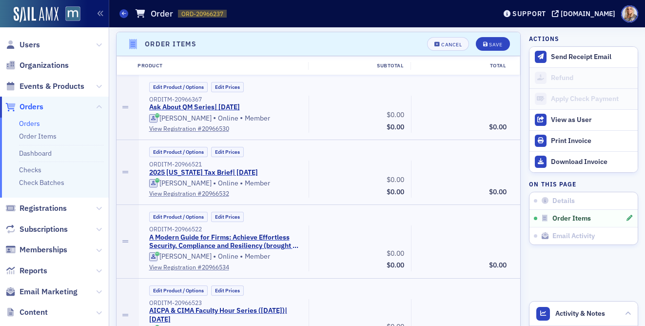
scroll to position [299, 0]
click at [445, 44] on div "Cancel" at bounding box center [451, 44] width 20 height 5
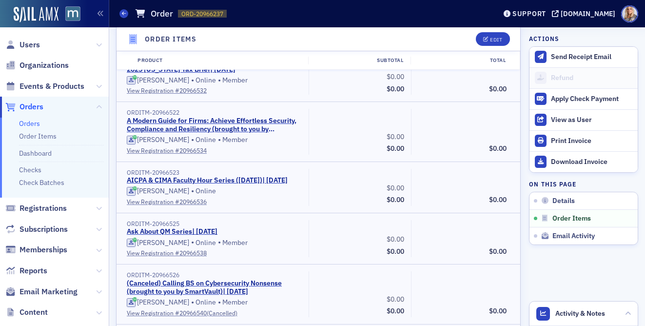
scroll to position [0, 0]
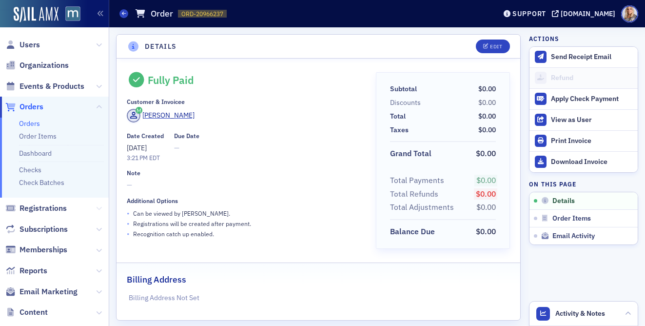
click at [98, 211] on icon at bounding box center [99, 208] width 6 height 6
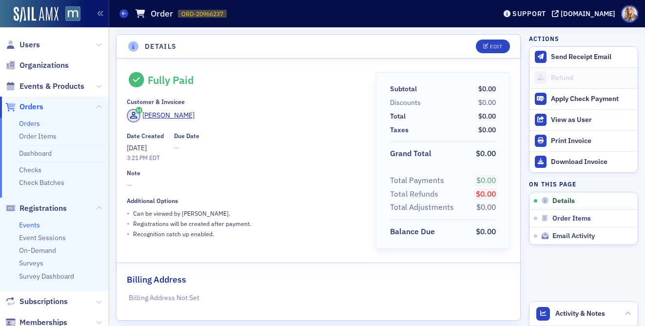
click at [29, 224] on link "Events" at bounding box center [29, 224] width 21 height 9
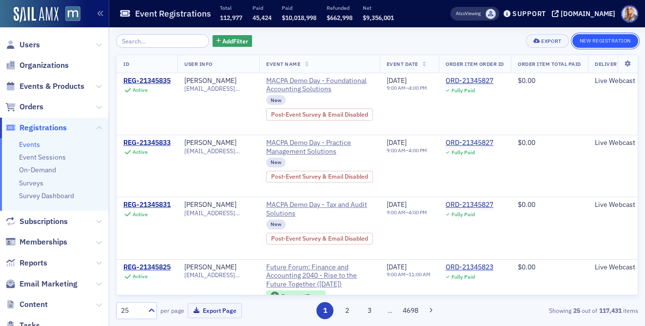
click at [599, 39] on button "New Registration" at bounding box center [606, 41] width 66 height 14
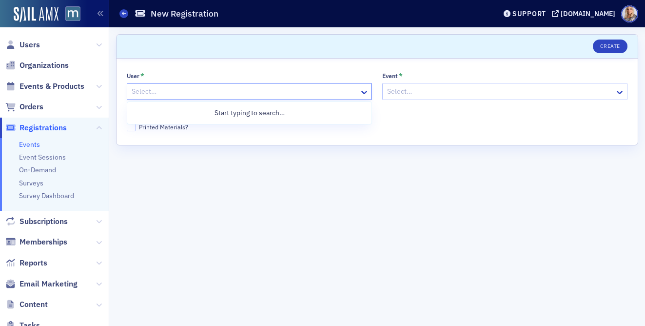
click at [259, 92] on div at bounding box center [245, 91] width 228 height 12
paste input "Natalie Feld"
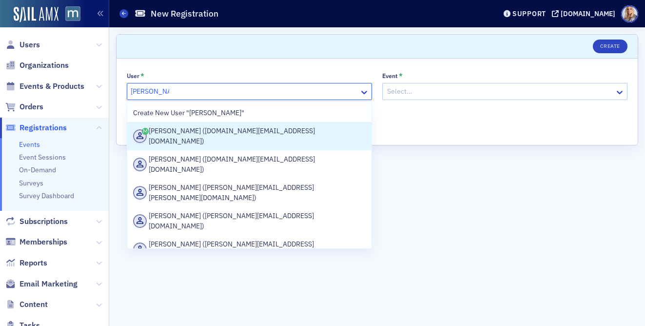
type input "Natalie Feld"
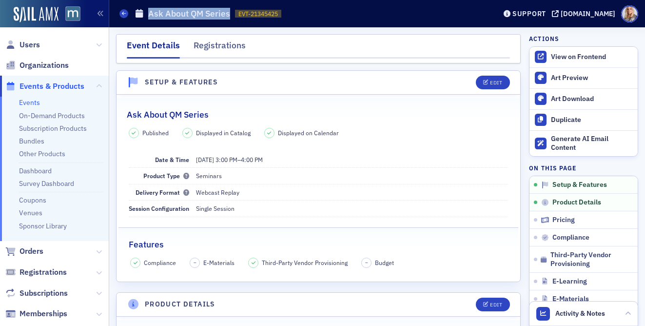
drag, startPoint x: 150, startPoint y: 15, endPoint x: 227, endPoint y: 16, distance: 77.1
click at [227, 16] on h1 "Ask About QM Series" at bounding box center [189, 14] width 82 height 12
copy h1 "Ask About QM Serie"
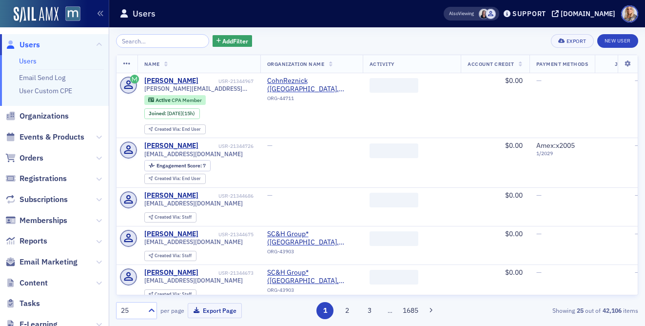
click at [177, 38] on input "search" at bounding box center [162, 41] width 93 height 14
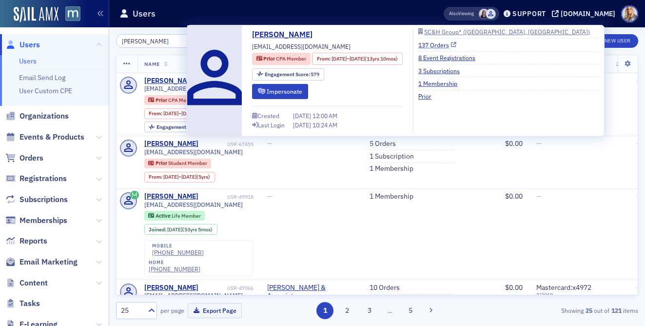
type input "[PERSON_NAME]"
click at [457, 44] on link "137 Orders" at bounding box center [438, 44] width 38 height 9
click at [451, 58] on link "8 Event Registrations" at bounding box center [451, 57] width 64 height 9
